Goal: Find specific page/section: Find specific page/section

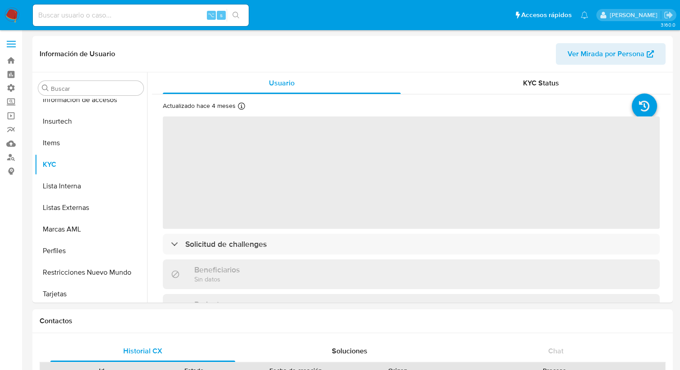
scroll to position [380, 0]
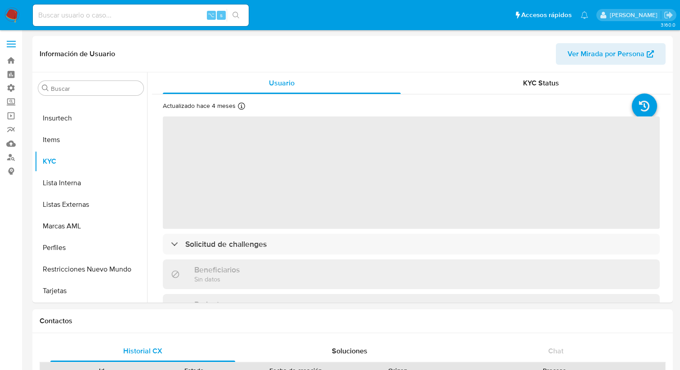
select select "10"
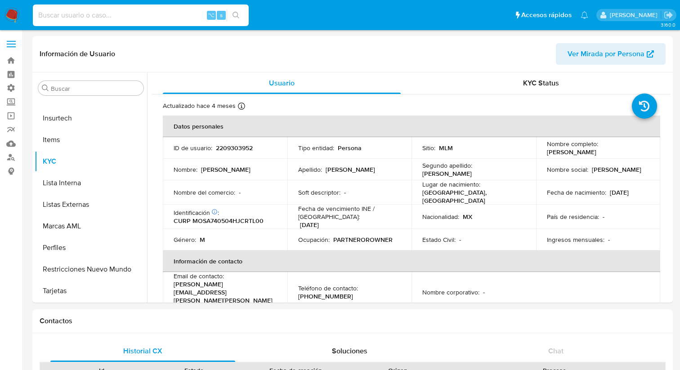
click at [118, 18] on input at bounding box center [141, 15] width 216 height 12
paste input "1955815767"
type input "1955815767"
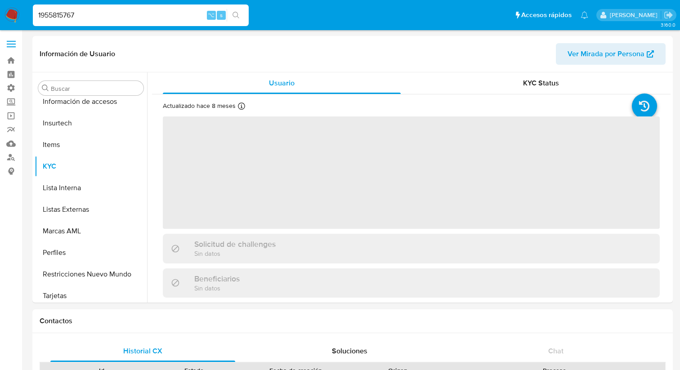
scroll to position [380, 0]
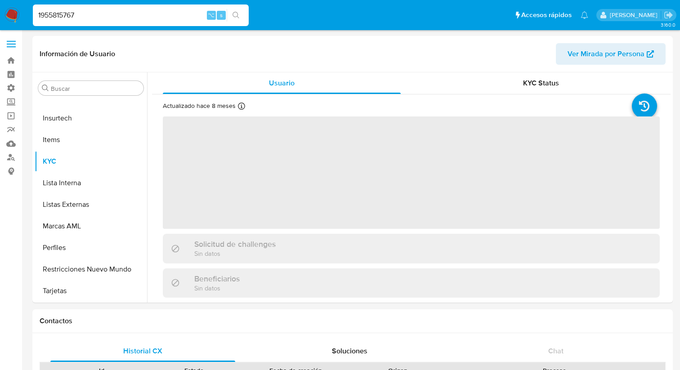
select select "10"
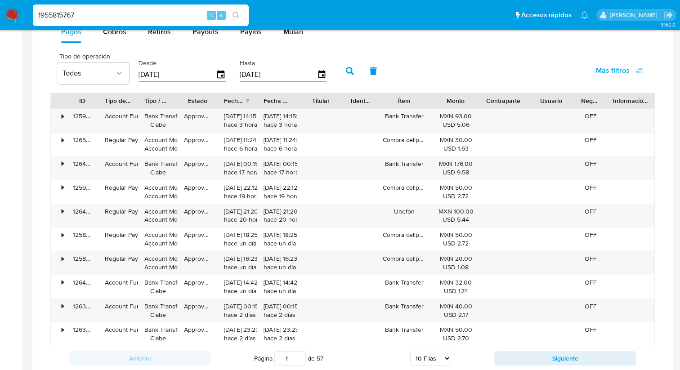
scroll to position [617, 0]
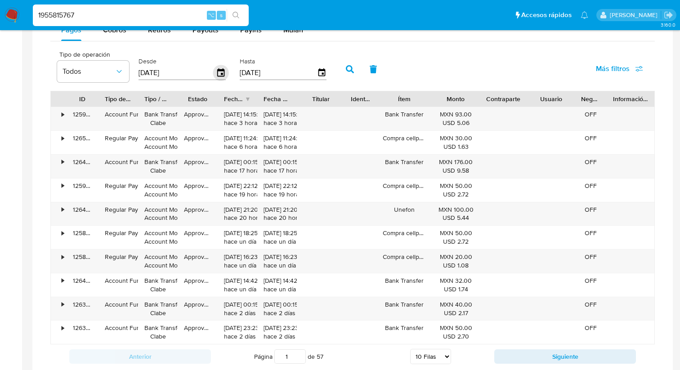
click at [218, 74] on icon "button" at bounding box center [221, 73] width 16 height 16
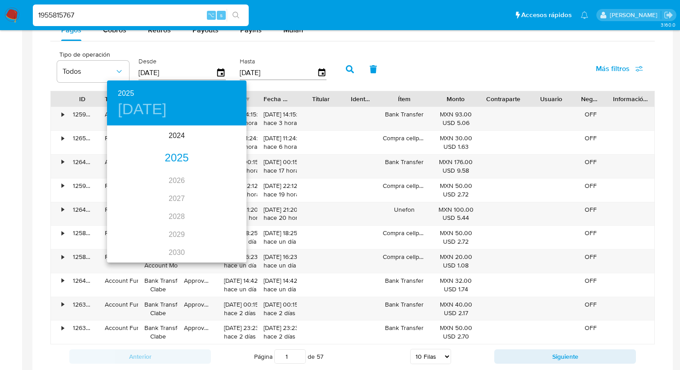
click at [180, 160] on div "2025" at bounding box center [176, 158] width 139 height 18
click at [178, 177] on div "may." at bounding box center [176, 178] width 46 height 34
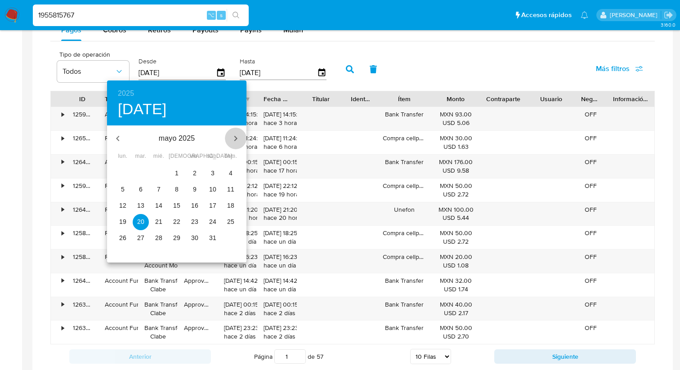
click at [240, 137] on icon "button" at bounding box center [235, 138] width 11 height 11
click at [120, 258] on p "30" at bounding box center [122, 254] width 7 height 9
type input "[DATE]"
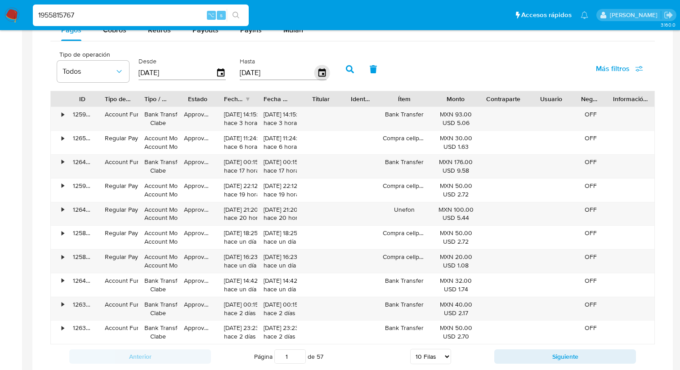
click at [323, 73] on div "Hasta [DATE]" at bounding box center [284, 68] width 94 height 36
click at [323, 73] on icon "button" at bounding box center [322, 73] width 16 height 16
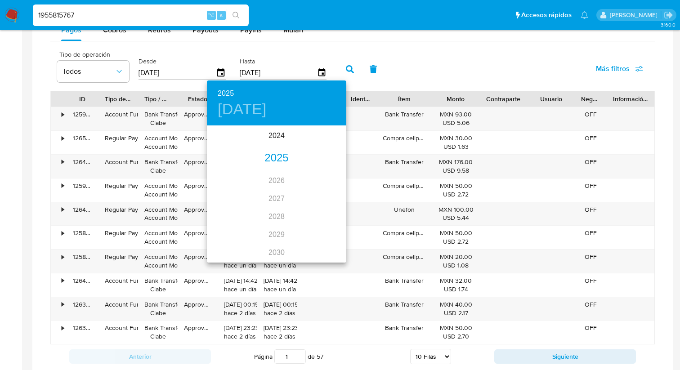
click at [285, 157] on div "2025" at bounding box center [276, 158] width 139 height 18
click at [226, 221] on div "[DATE]." at bounding box center [230, 211] width 46 height 34
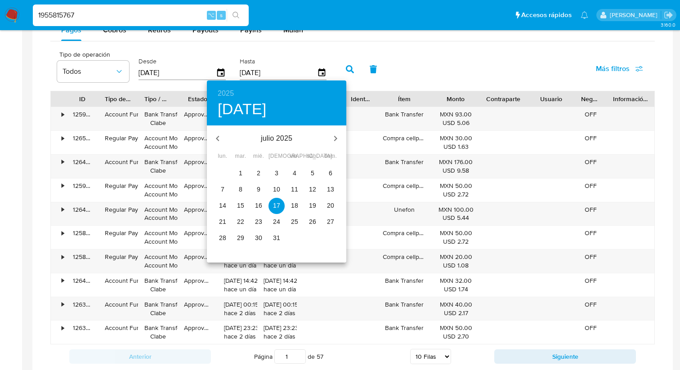
click at [255, 179] on button "2" at bounding box center [258, 173] width 16 height 16
type input "[DATE]"
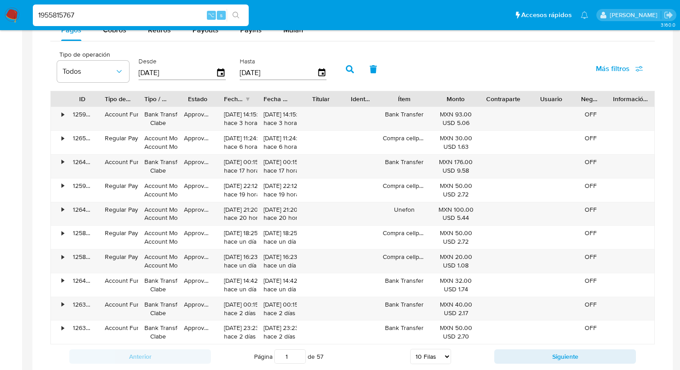
click at [350, 70] on icon "button" at bounding box center [350, 69] width 8 height 8
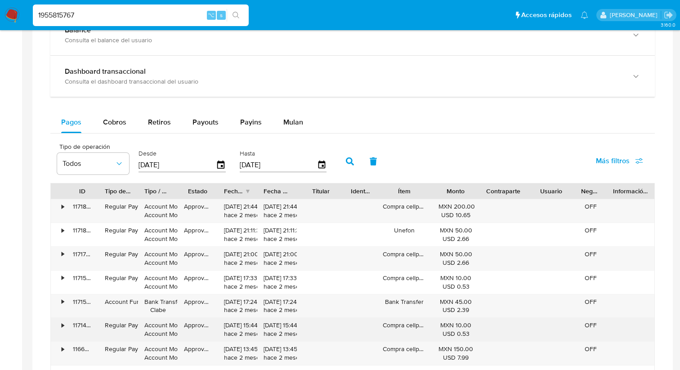
scroll to position [523, 0]
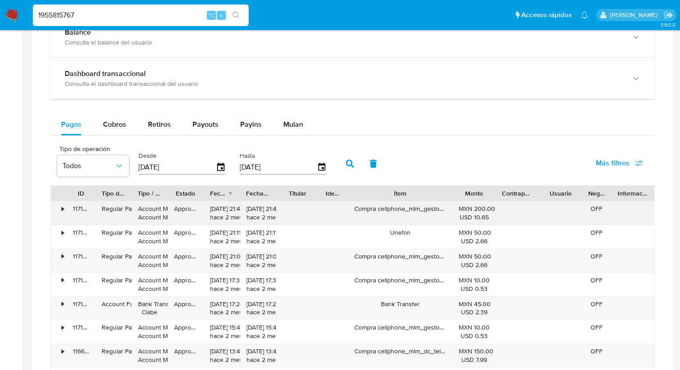
drag, startPoint x: 432, startPoint y: 198, endPoint x: 481, endPoint y: 223, distance: 54.3
click at [481, 223] on div "ID Tipo de operación Tipo / Método Estado Fecha de creación Fecha de aprobación…" at bounding box center [352, 312] width 604 height 254
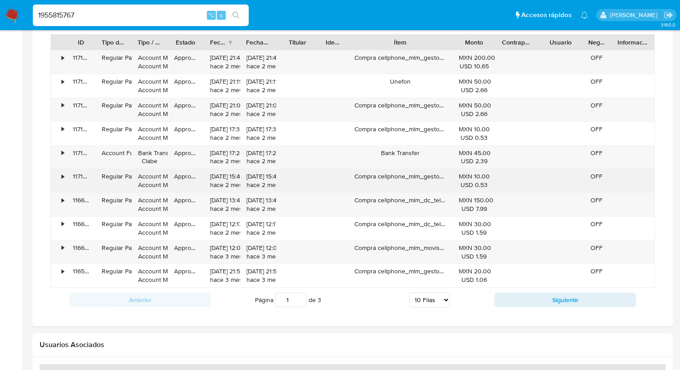
scroll to position [676, 0]
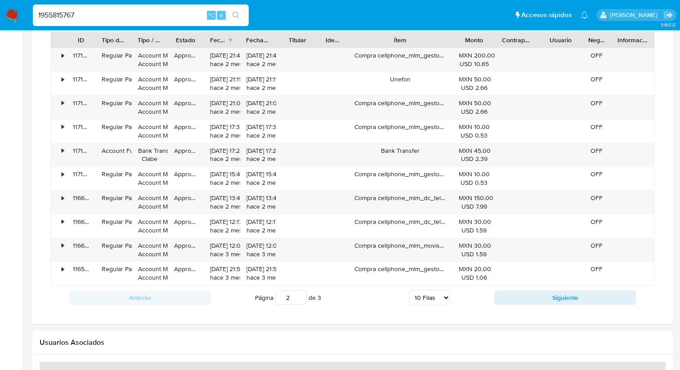
click at [299, 296] on input "2" at bounding box center [290, 297] width 31 height 14
type input "2"
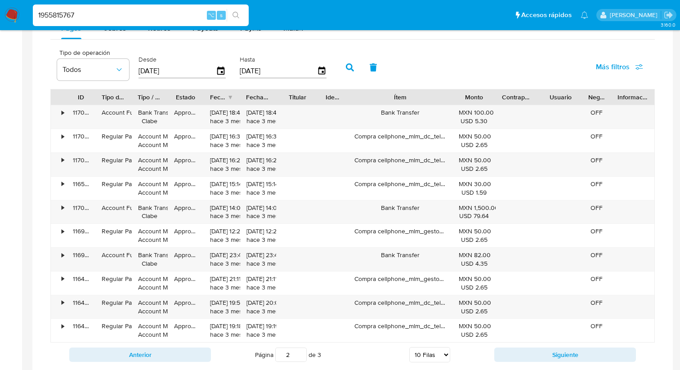
scroll to position [621, 0]
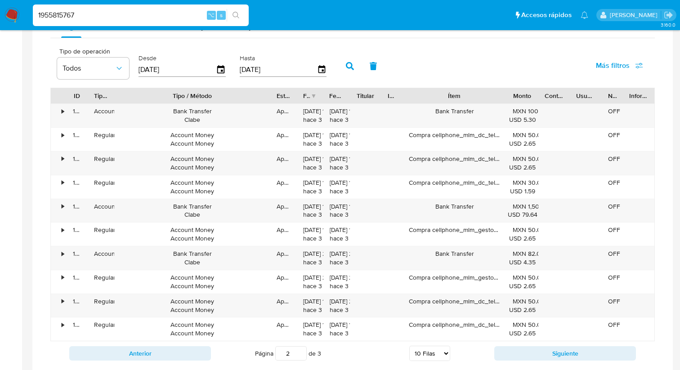
drag, startPoint x: 169, startPoint y: 103, endPoint x: 289, endPoint y: 92, distance: 120.1
click at [289, 92] on div "ID Tipo de operación Tipo / Método Estado Fecha de creación Fecha de aprobación…" at bounding box center [352, 95] width 603 height 15
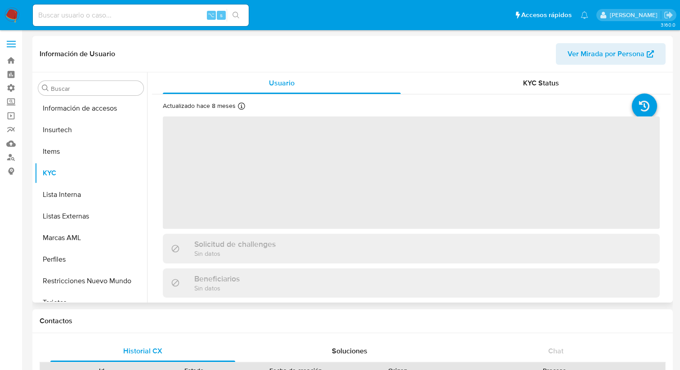
scroll to position [380, 0]
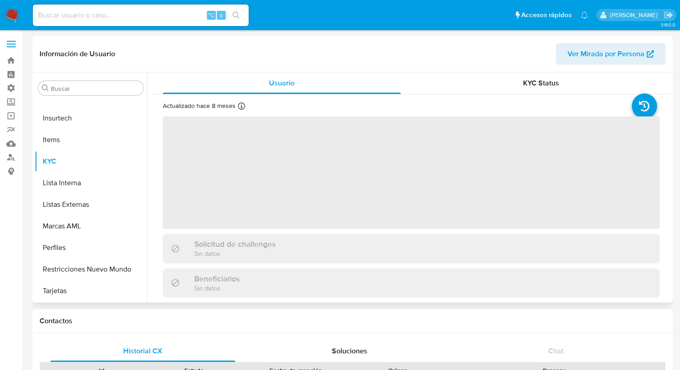
select select "10"
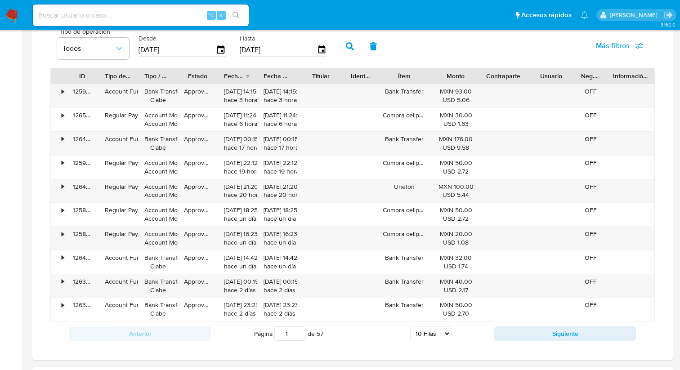
scroll to position [639, 0]
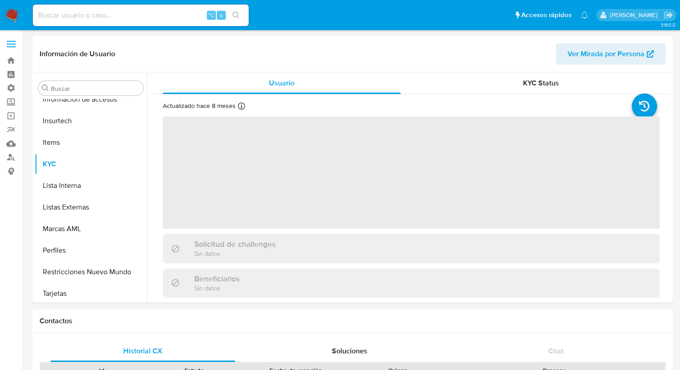
scroll to position [380, 0]
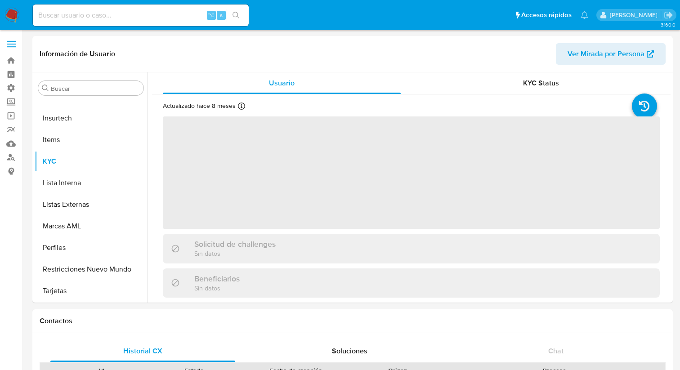
select select "10"
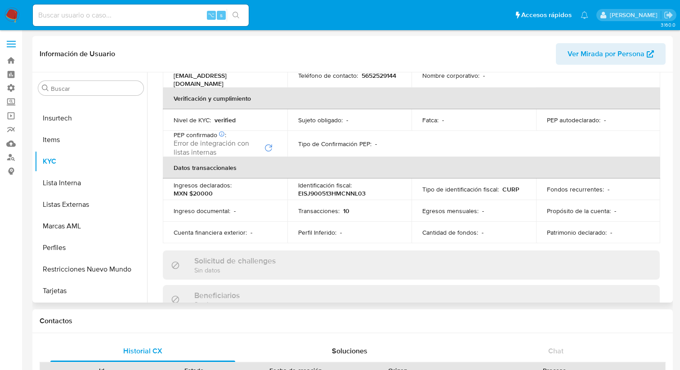
scroll to position [0, 0]
